Goal: Task Accomplishment & Management: Manage account settings

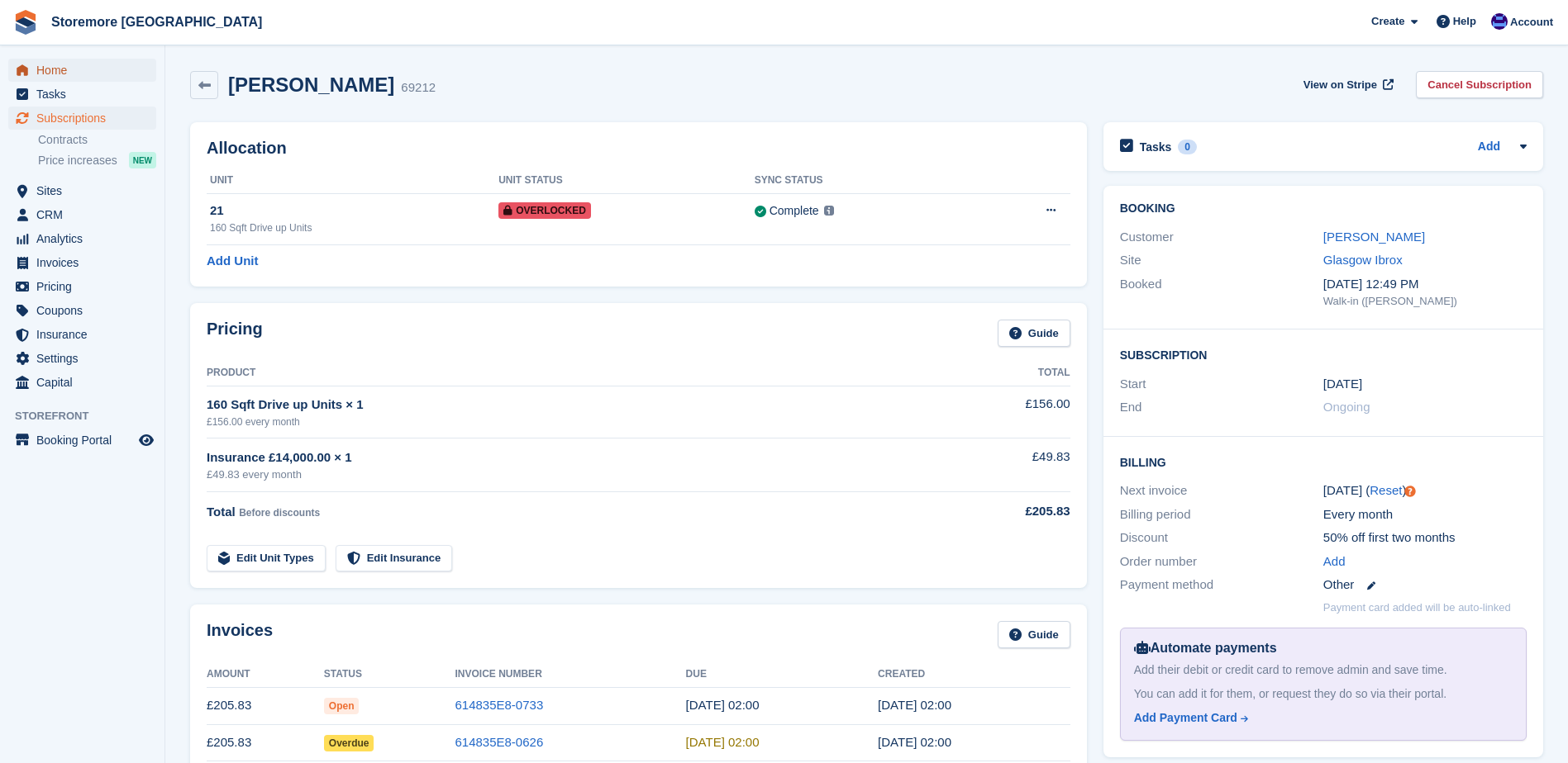
click at [124, 71] on span "Home" at bounding box center [85, 69] width 99 height 23
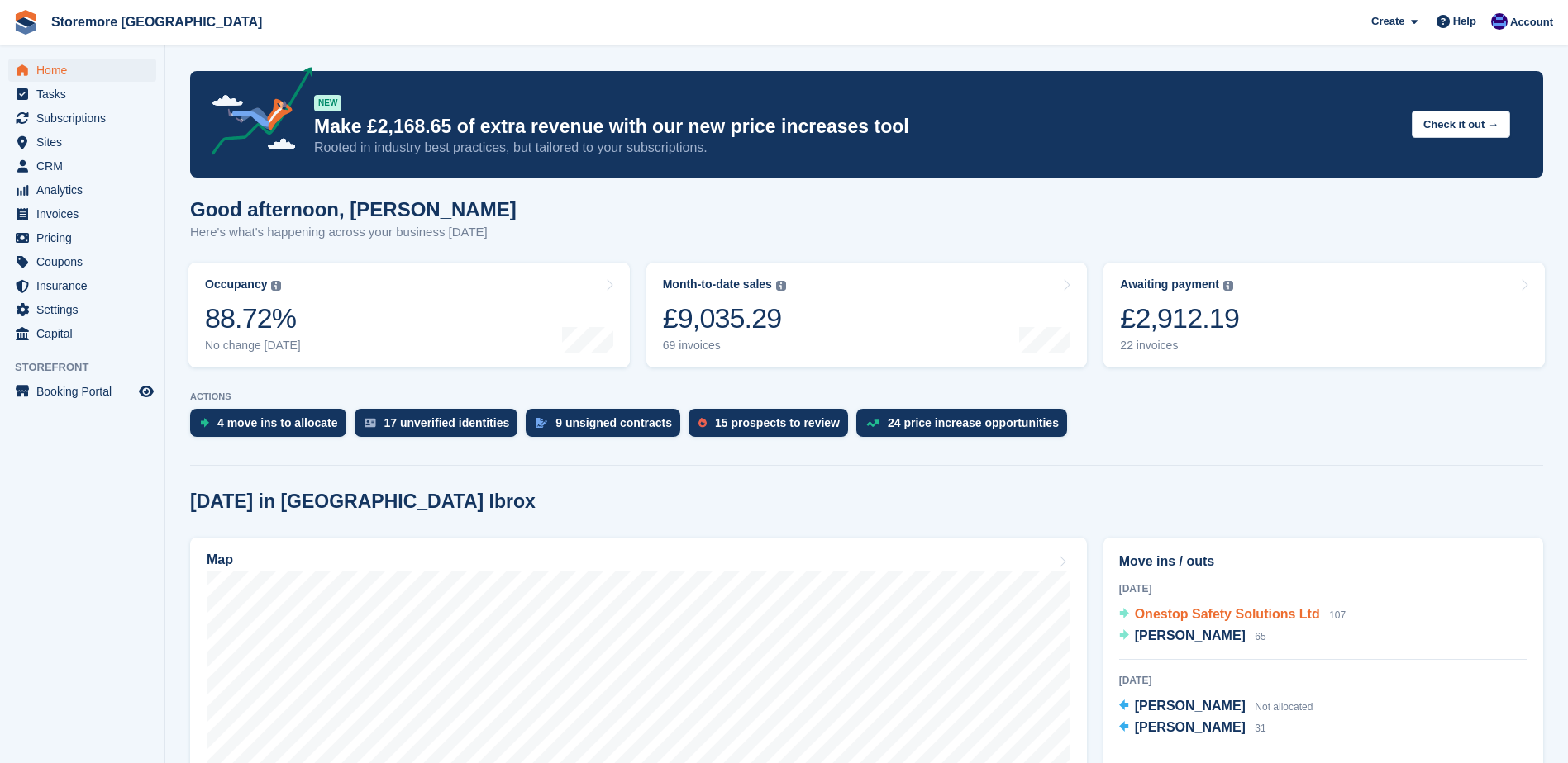
click at [1263, 613] on span "Onestop Safety Solutions Ltd" at bounding box center [1227, 614] width 185 height 14
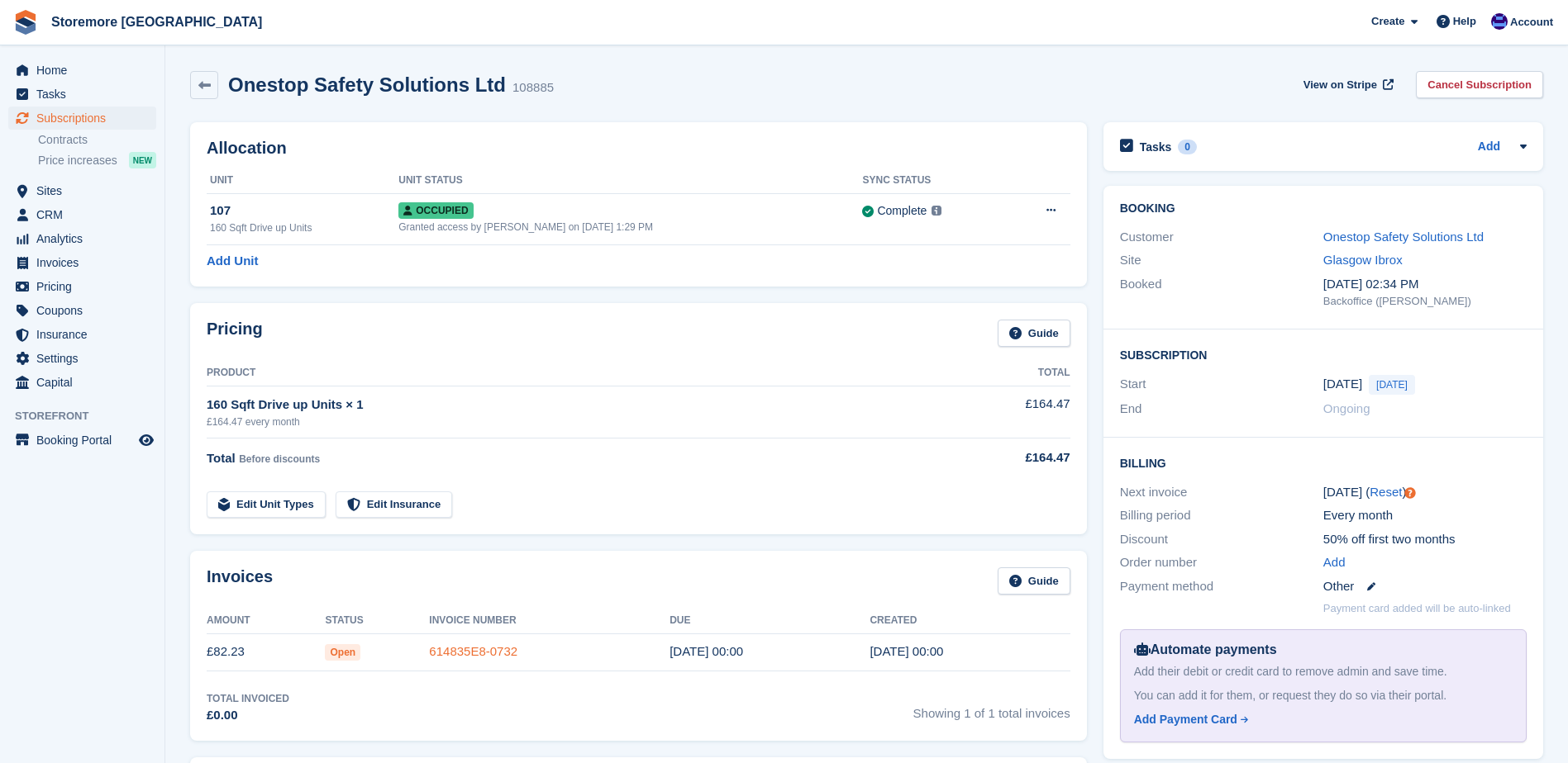
click at [452, 656] on link "614835E8-0732" at bounding box center [473, 651] width 88 height 14
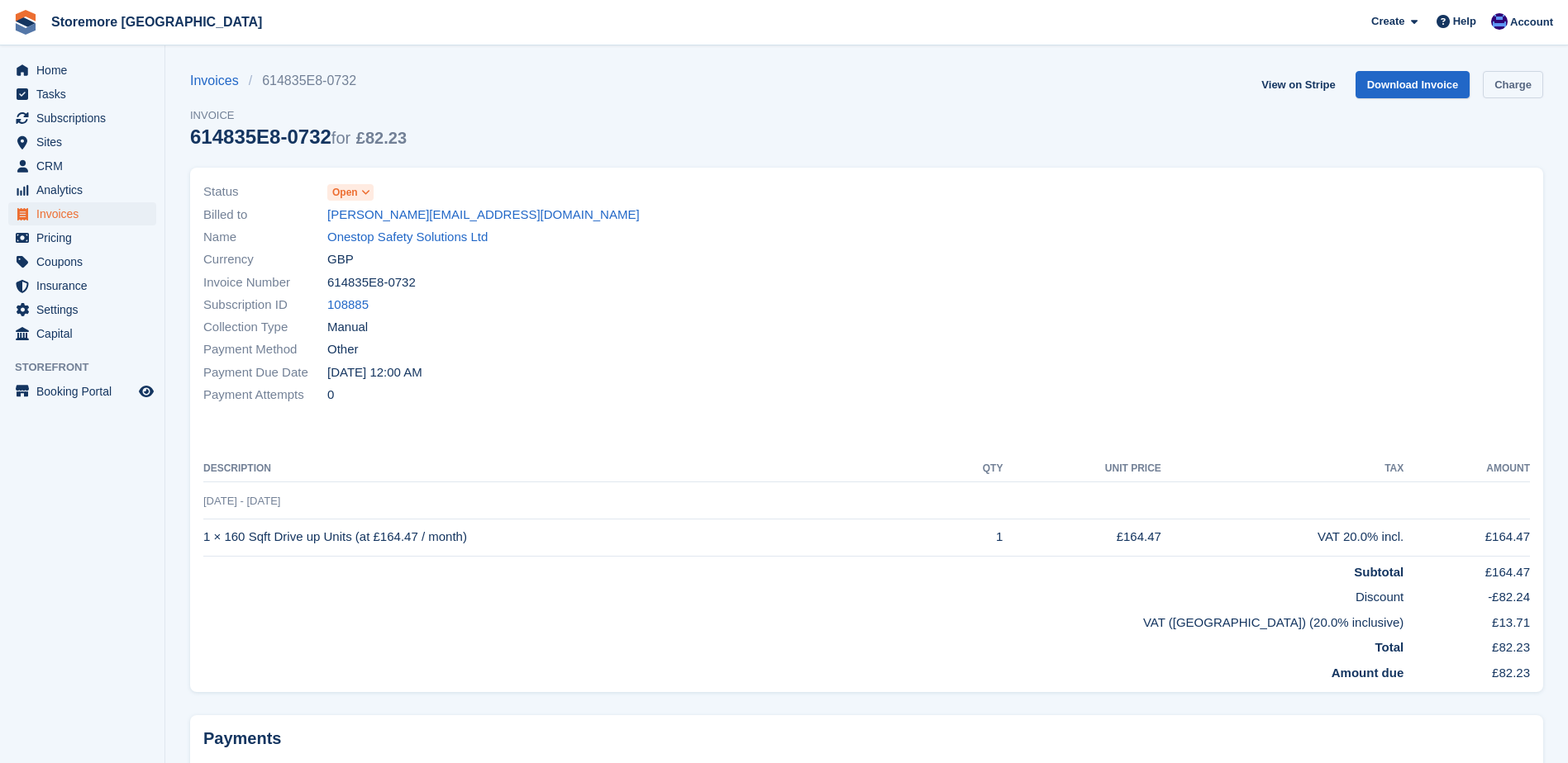
click at [1516, 89] on link "Charge" at bounding box center [1512, 85] width 60 height 27
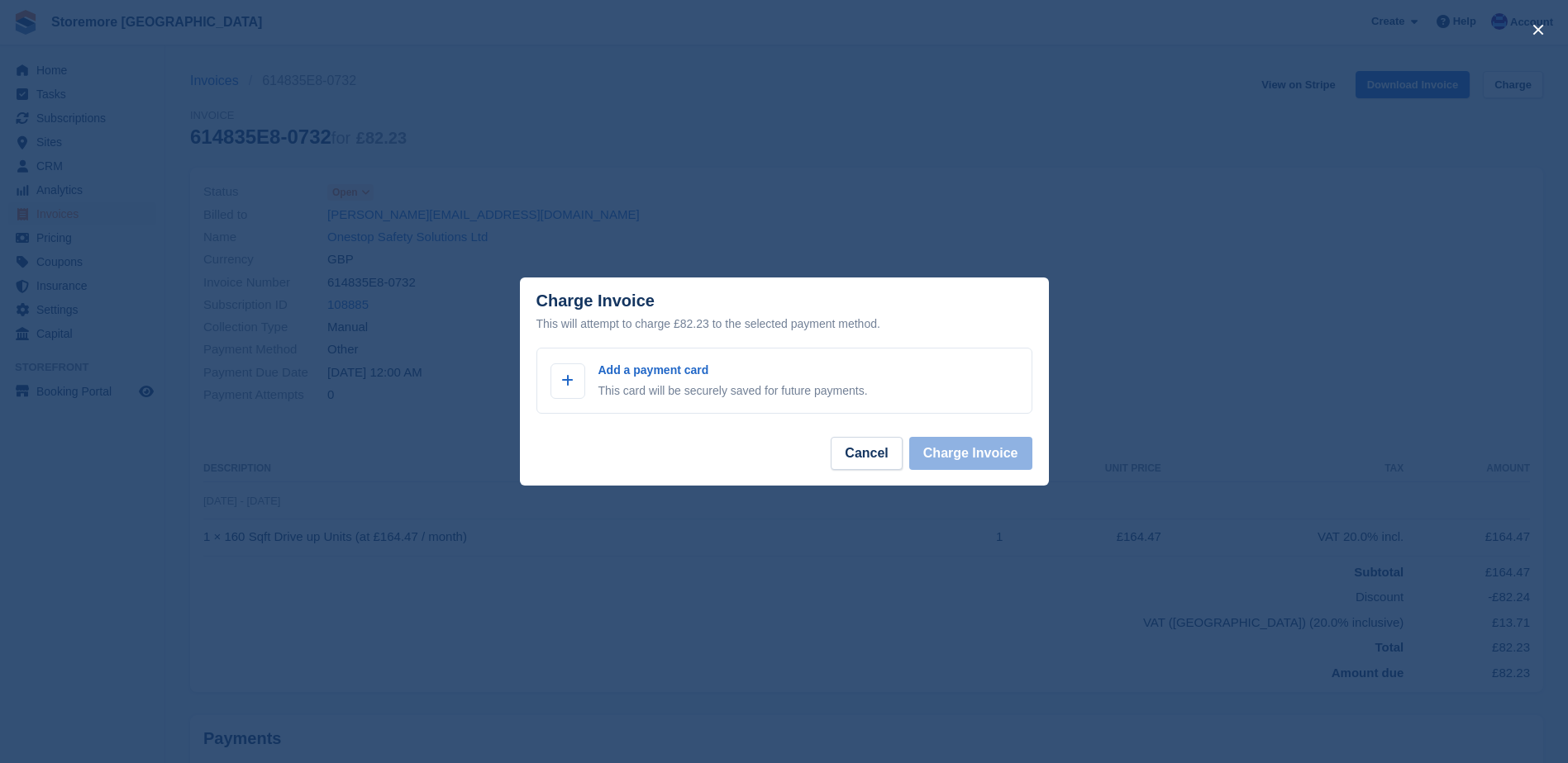
click at [878, 267] on div "close" at bounding box center [784, 382] width 1568 height 763
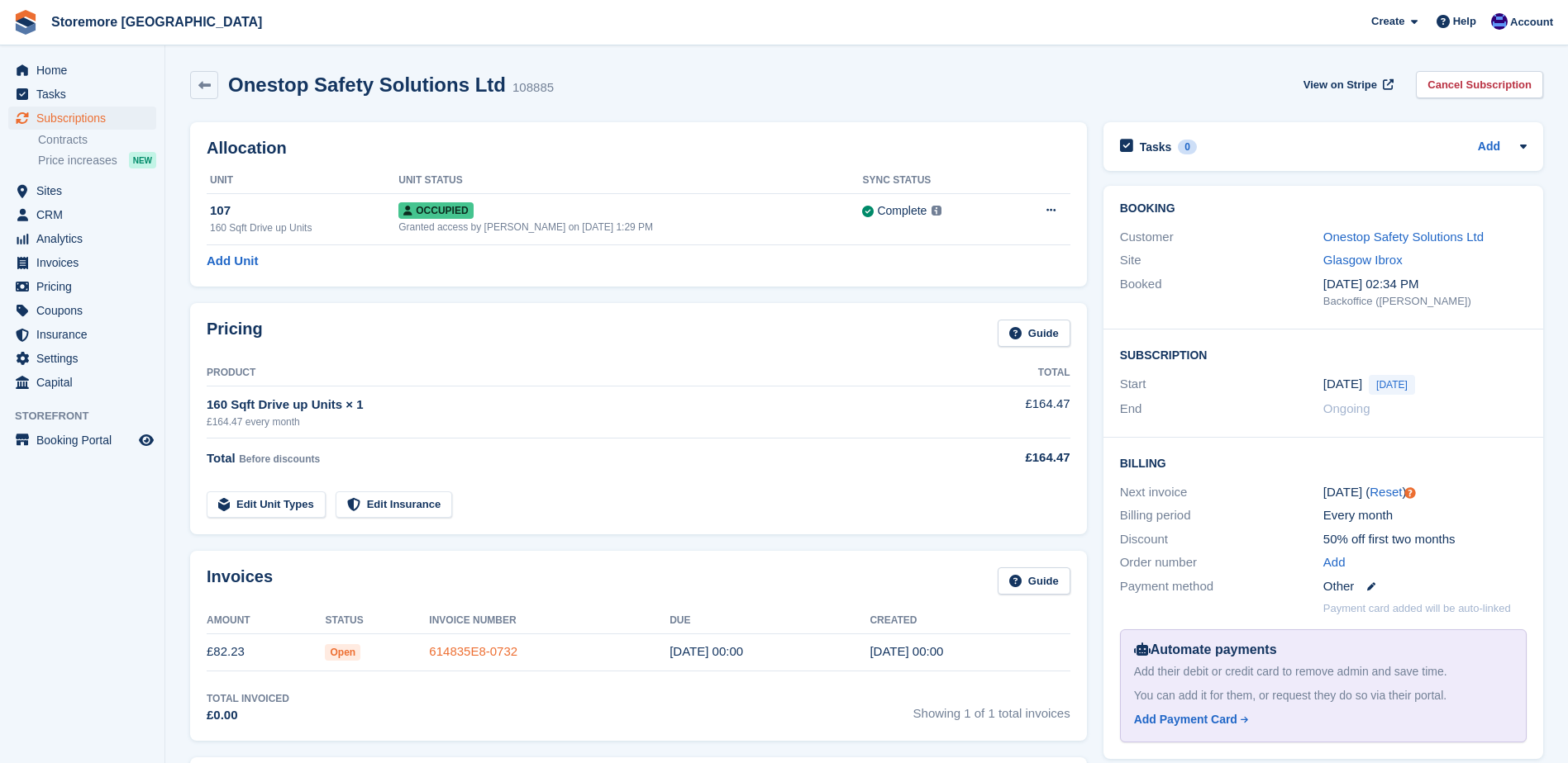
click at [463, 654] on link "614835E8-0732" at bounding box center [473, 651] width 88 height 14
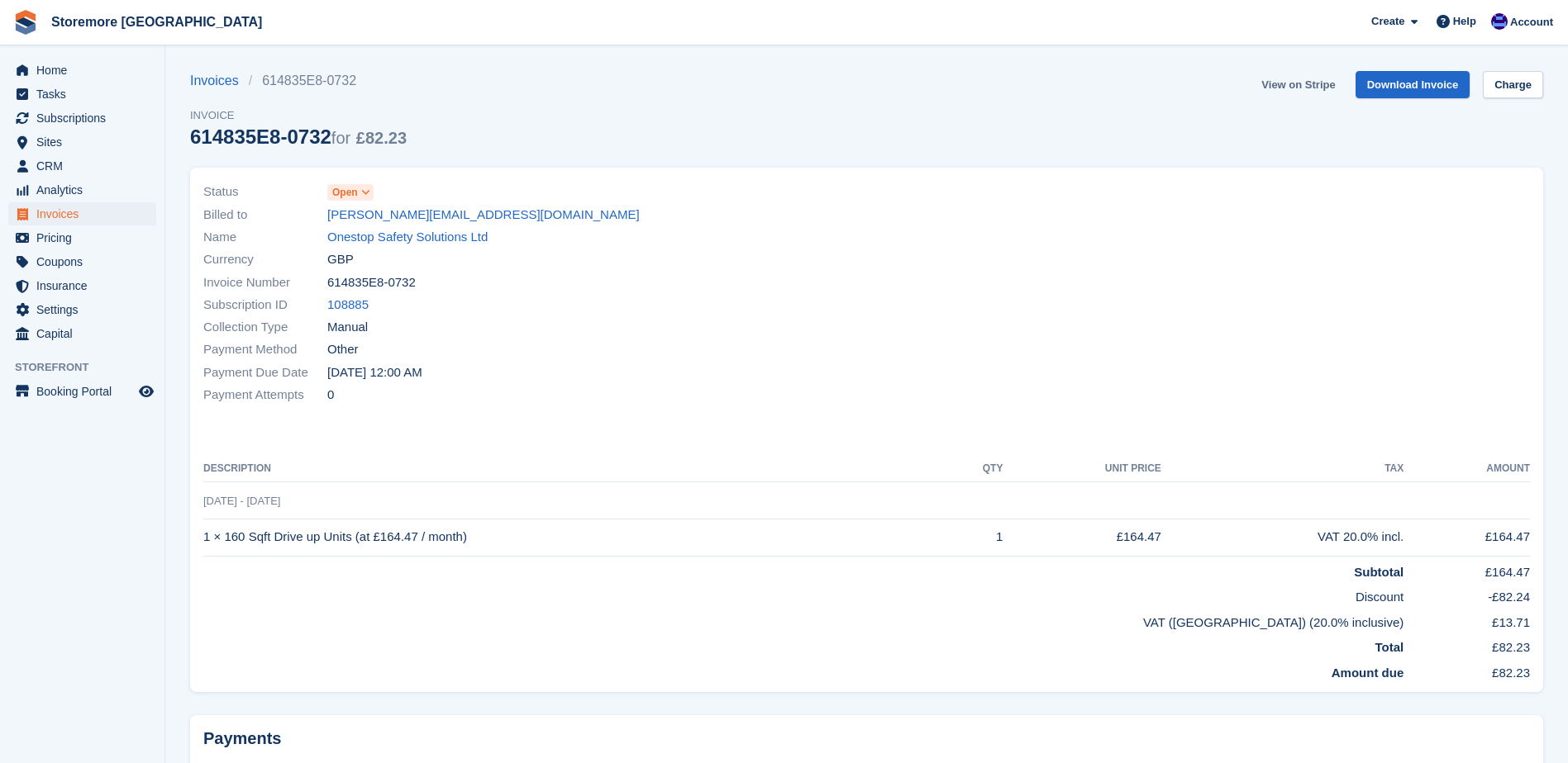
click at [1300, 89] on link "View on Stripe" at bounding box center [1298, 85] width 87 height 27
click at [70, 77] on span "Home" at bounding box center [85, 69] width 99 height 23
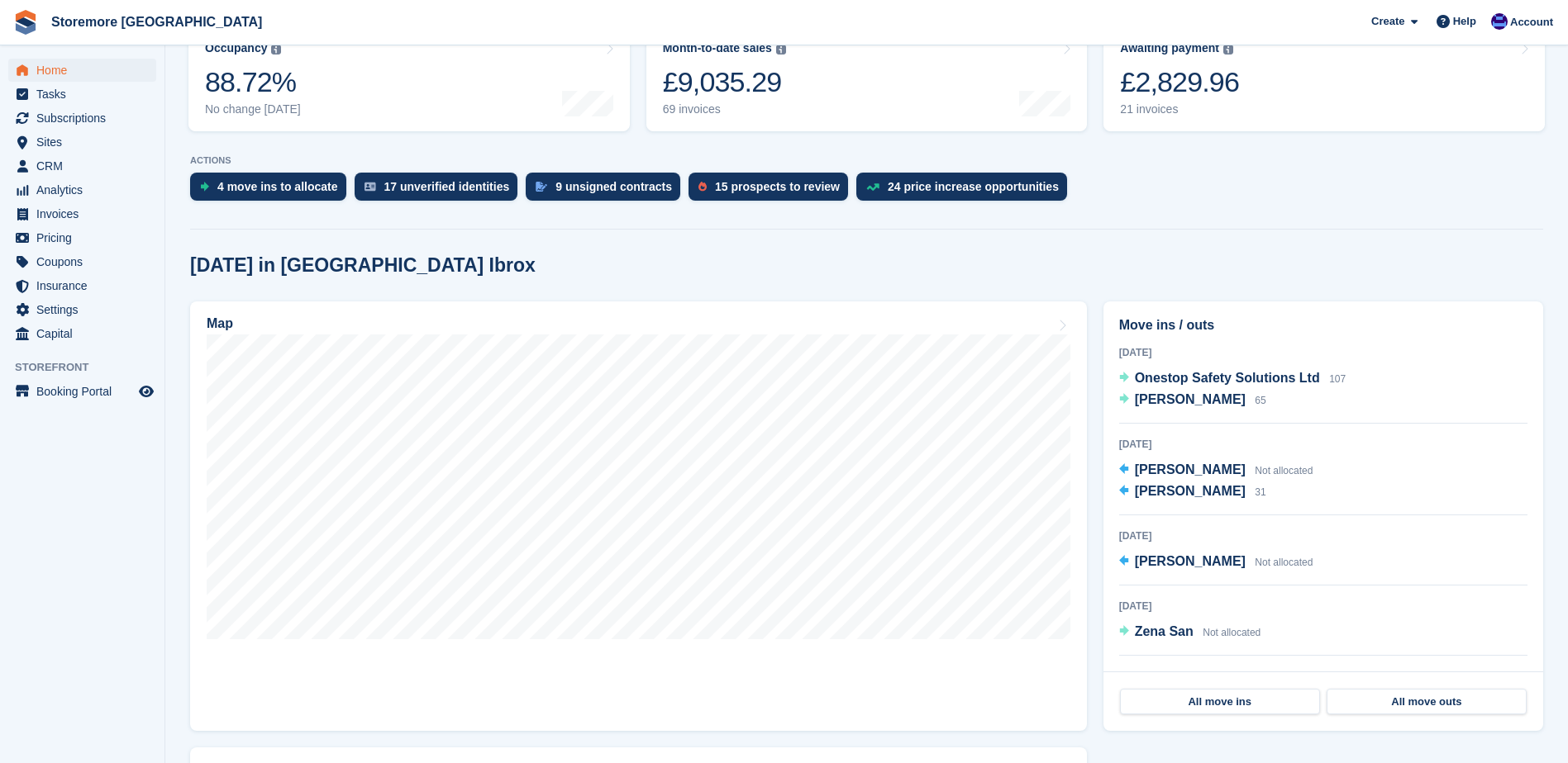
scroll to position [331, 0]
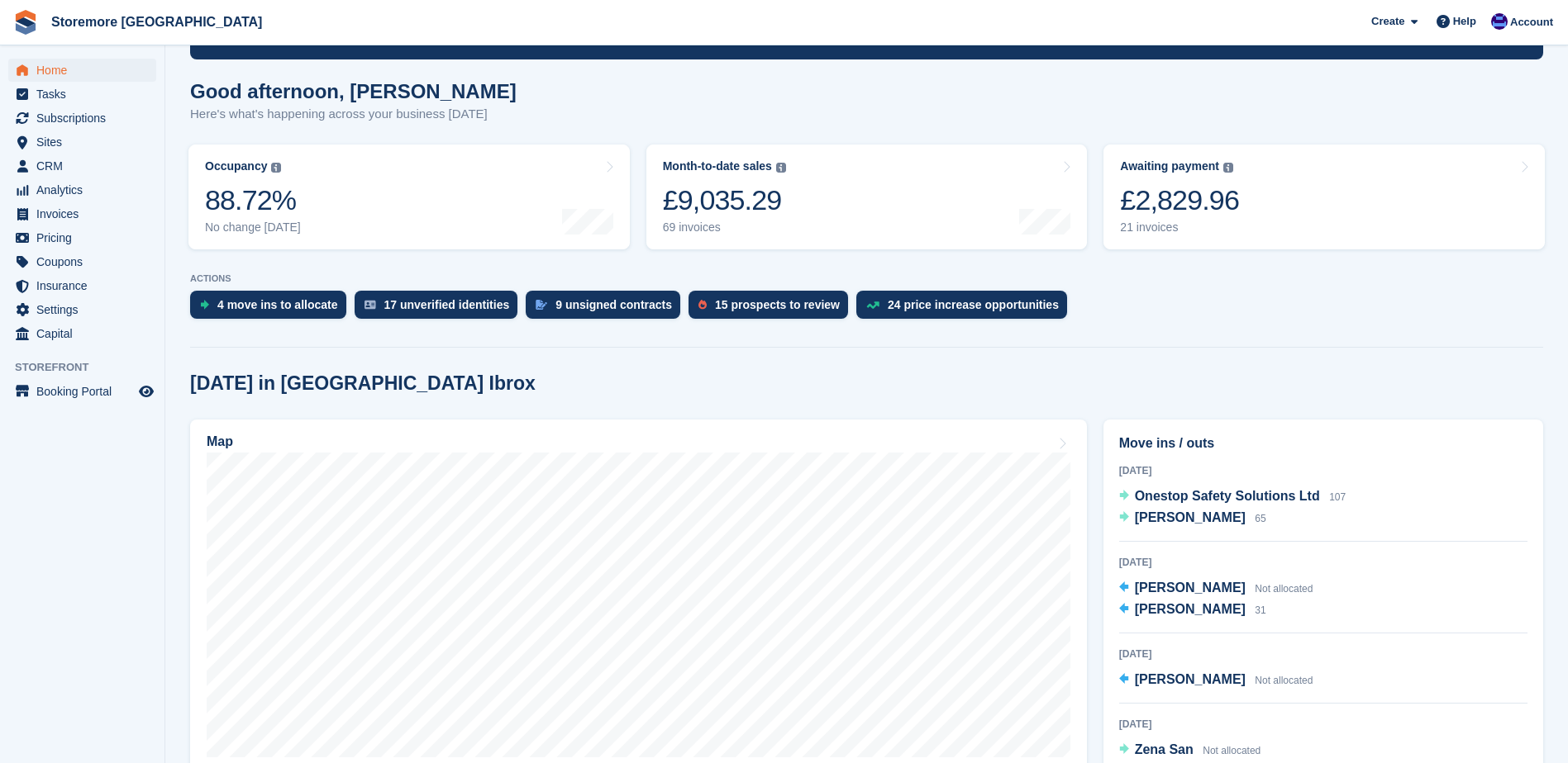
scroll to position [83, 0]
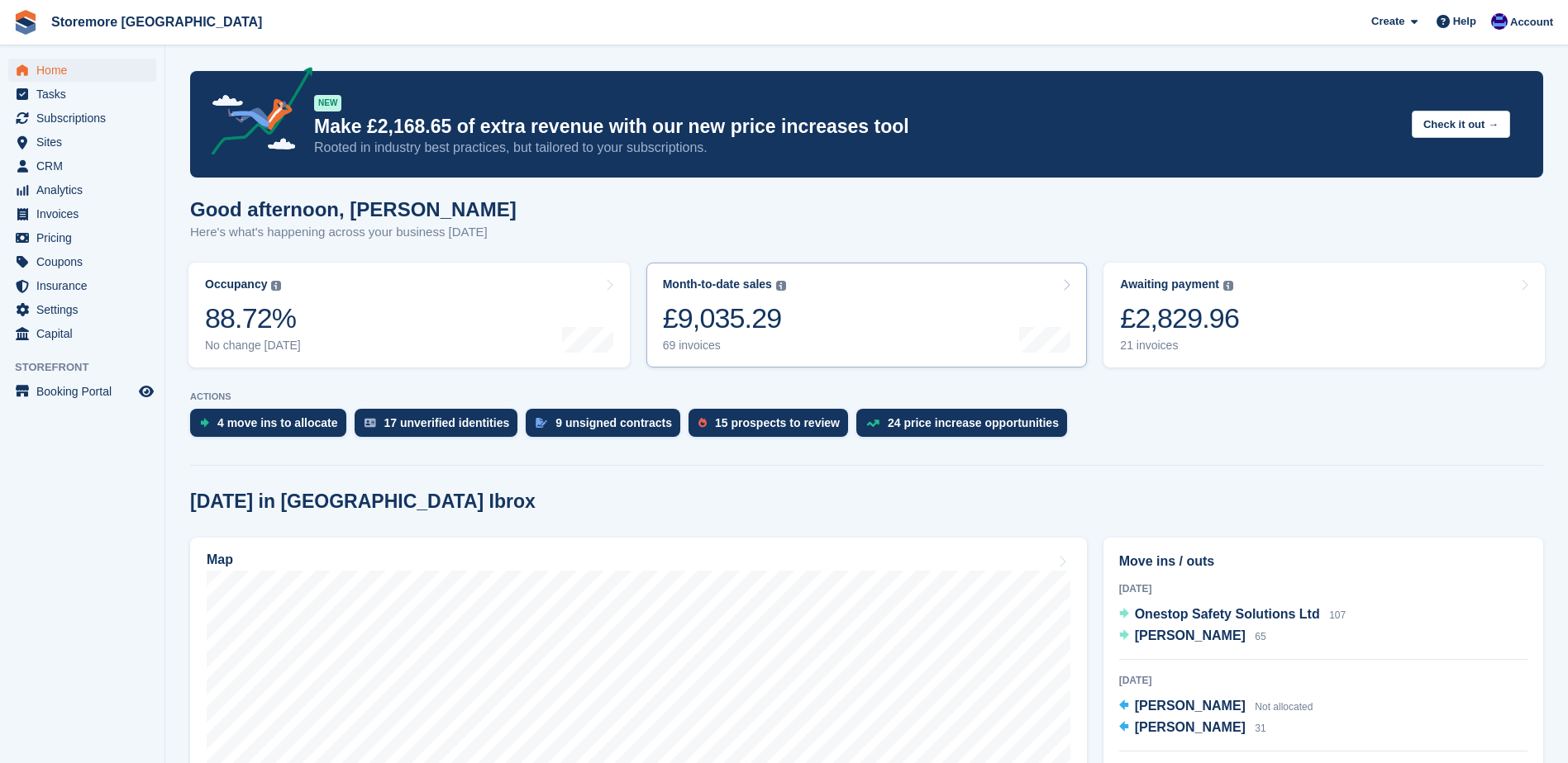
click at [701, 333] on div "£9,035.29" at bounding box center [724, 318] width 124 height 34
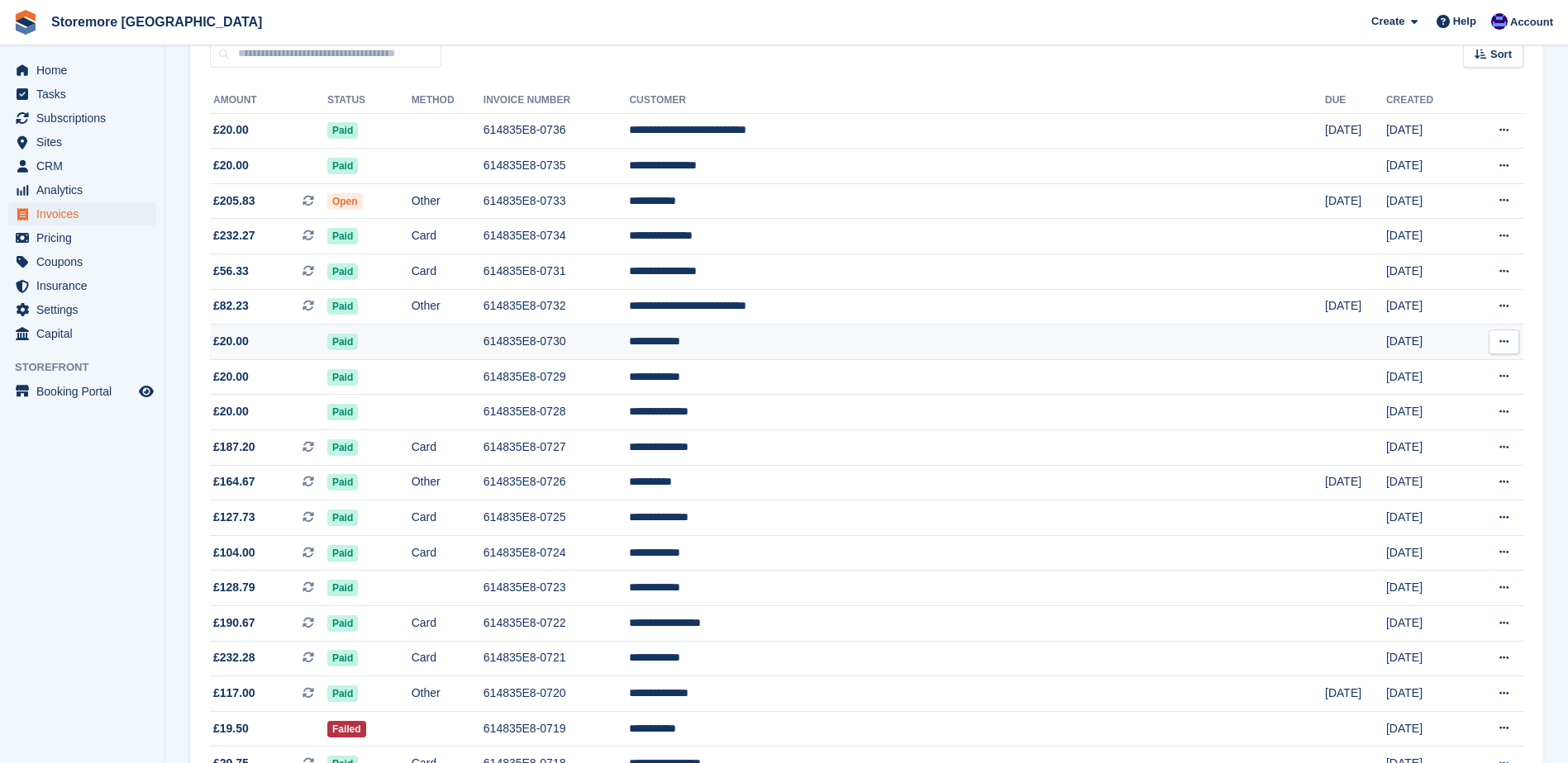
scroll to position [165, 0]
